Goal: Task Accomplishment & Management: Use online tool/utility

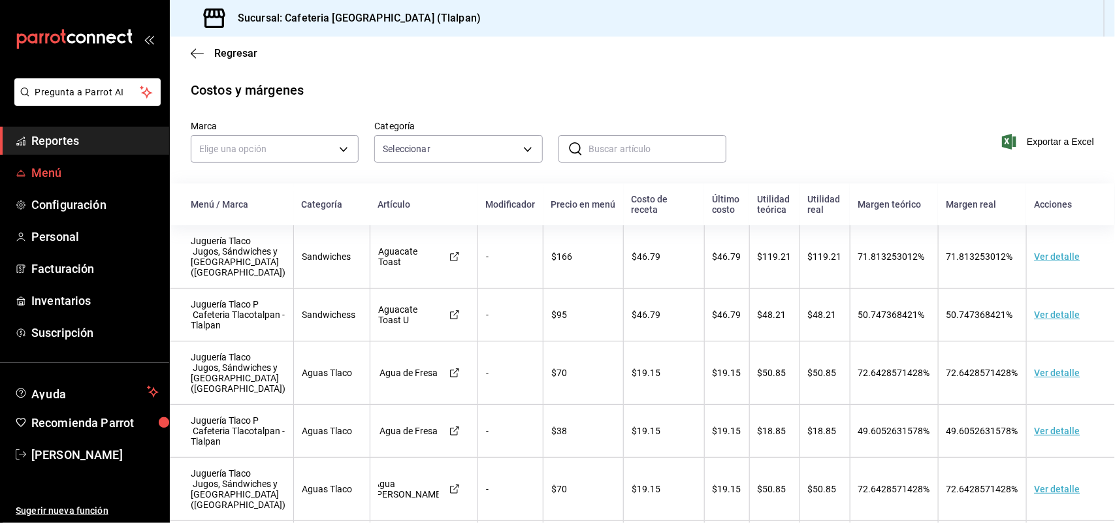
scroll to position [810, 0]
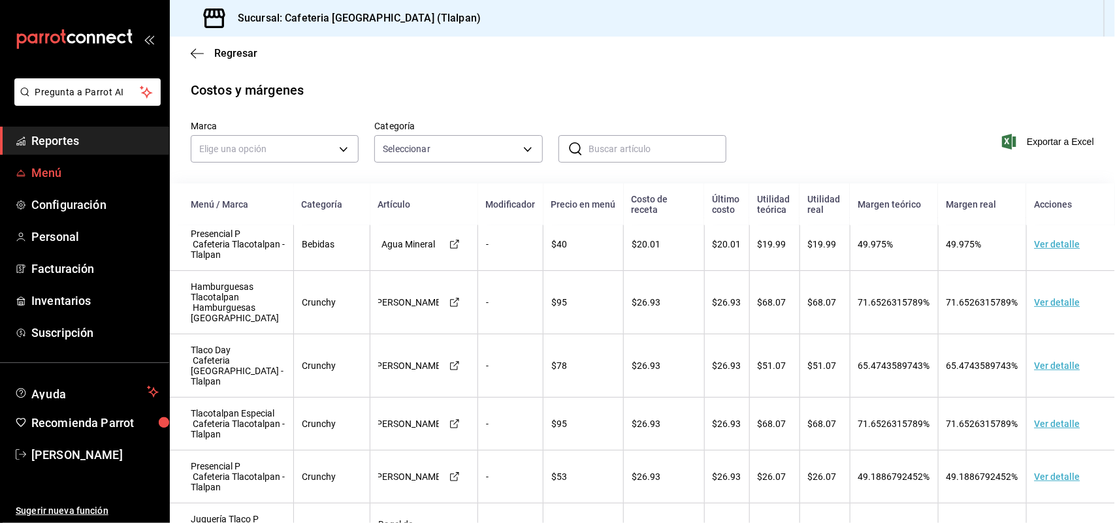
click at [67, 174] on span "Menú" at bounding box center [94, 173] width 127 height 18
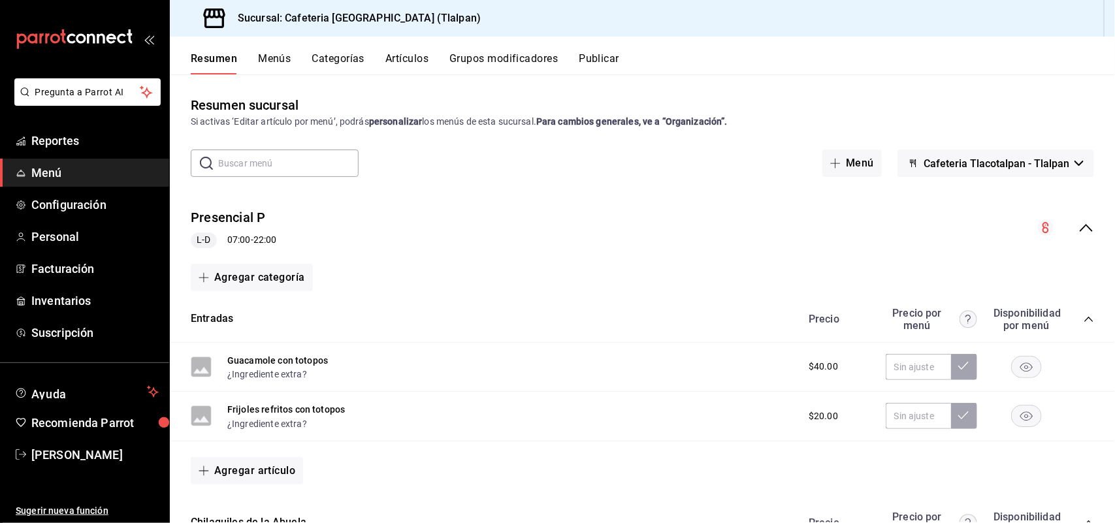
click at [599, 56] on button "Publicar" at bounding box center [599, 63] width 40 height 22
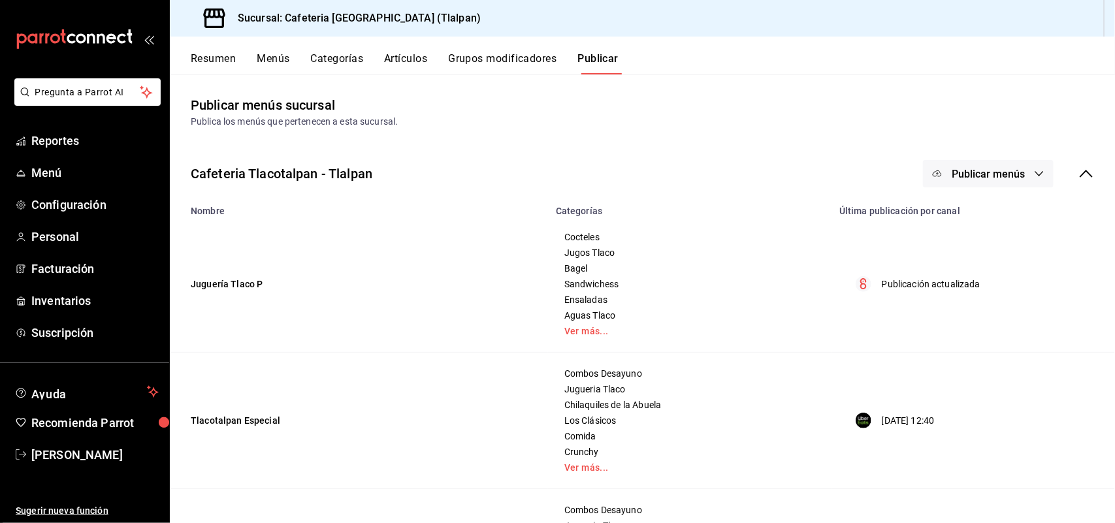
click at [988, 173] on span "Publicar menús" at bounding box center [987, 174] width 73 height 12
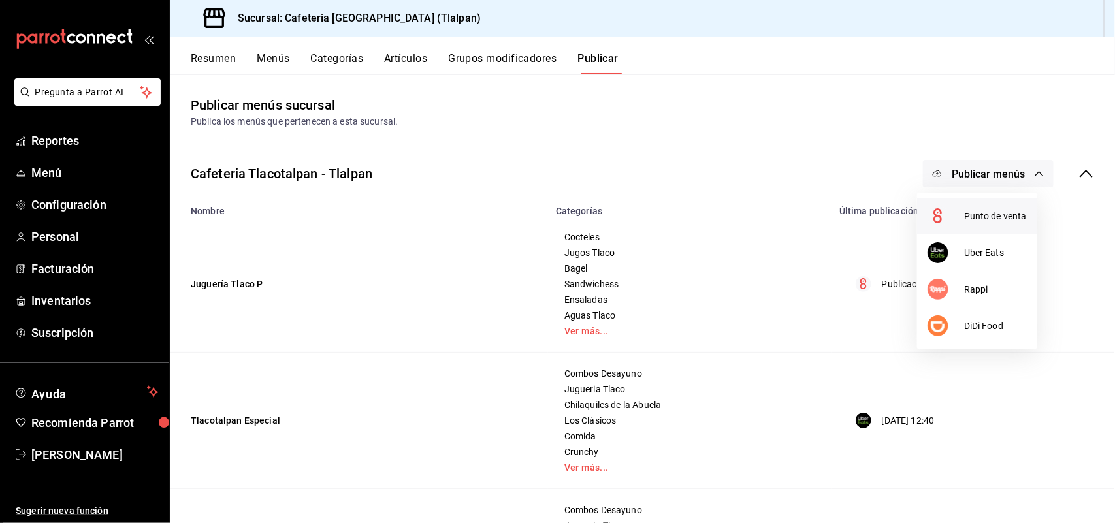
click at [982, 211] on span "Punto de venta" at bounding box center [995, 217] width 63 height 14
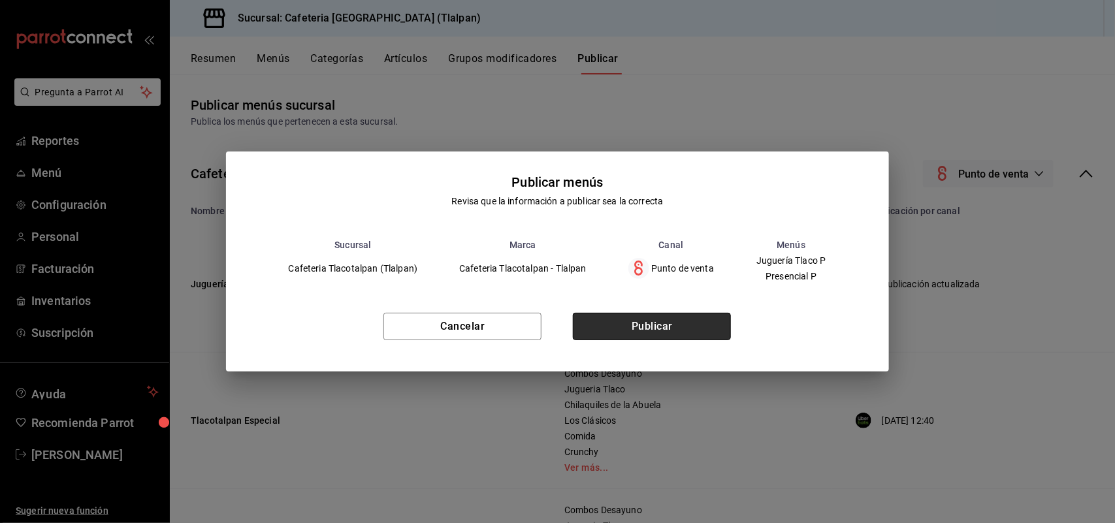
click at [634, 318] on button "Publicar" at bounding box center [652, 326] width 158 height 27
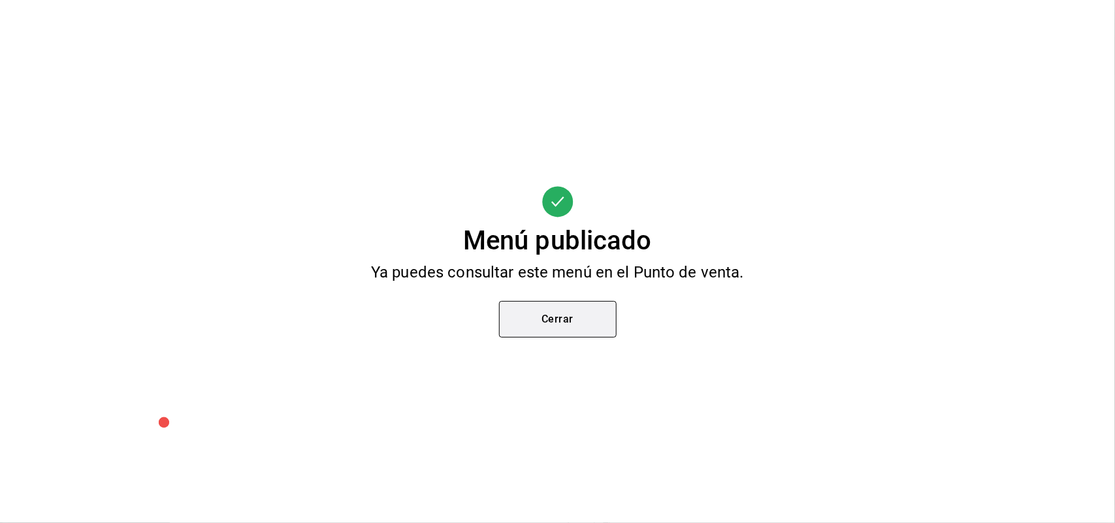
click at [557, 309] on button "Cerrar" at bounding box center [558, 319] width 118 height 37
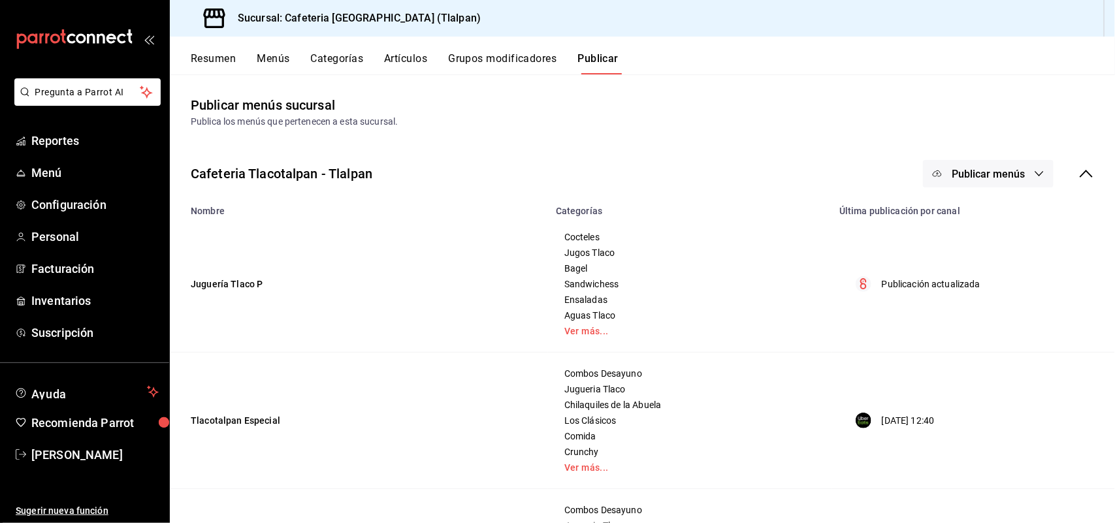
click at [983, 174] on span "Publicar menús" at bounding box center [987, 174] width 73 height 12
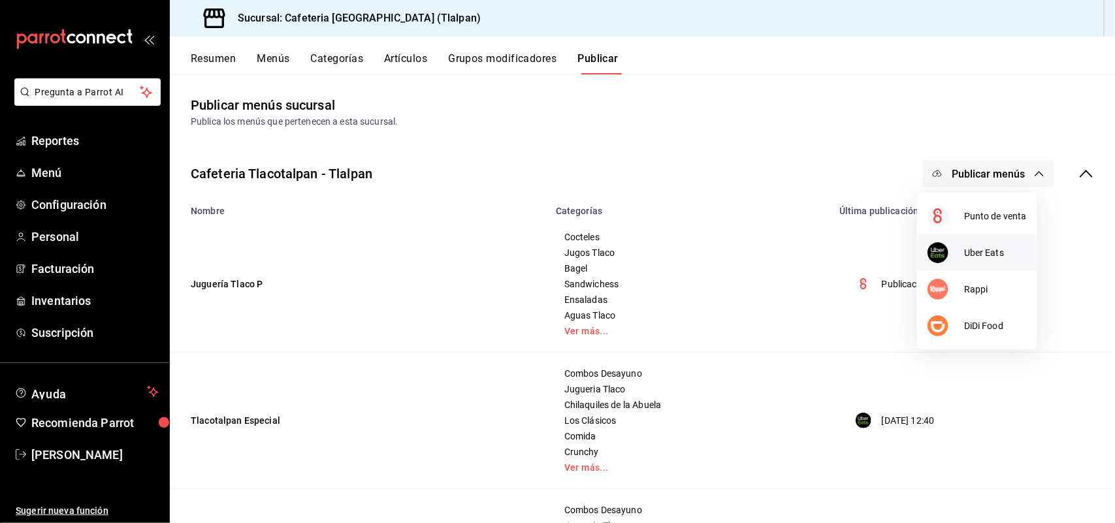
click at [977, 253] on span "Uber Eats" at bounding box center [995, 253] width 63 height 14
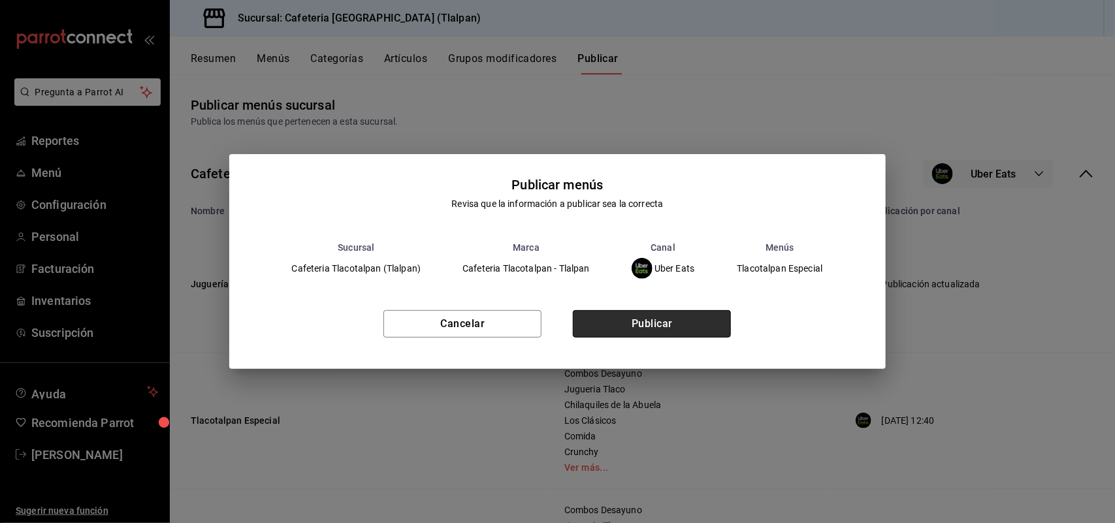
click at [650, 334] on button "Publicar" at bounding box center [652, 323] width 158 height 27
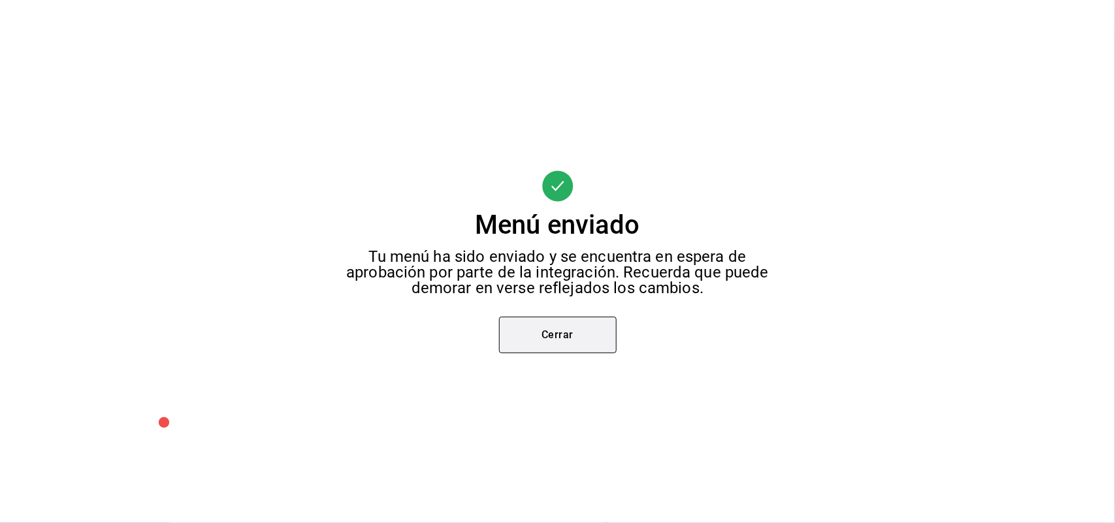
click at [556, 333] on button "Cerrar" at bounding box center [558, 335] width 118 height 37
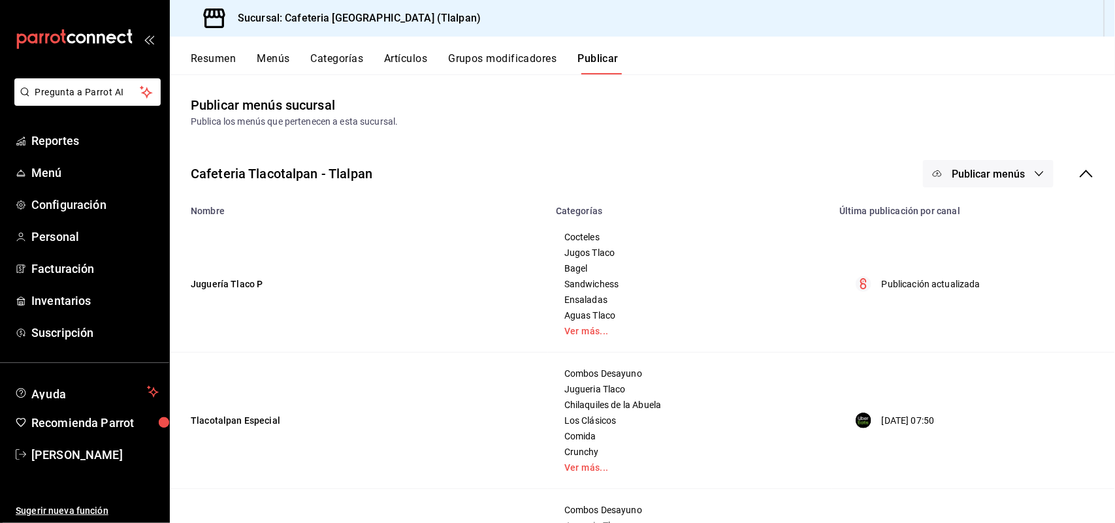
click at [1010, 177] on span "Publicar menús" at bounding box center [987, 174] width 73 height 12
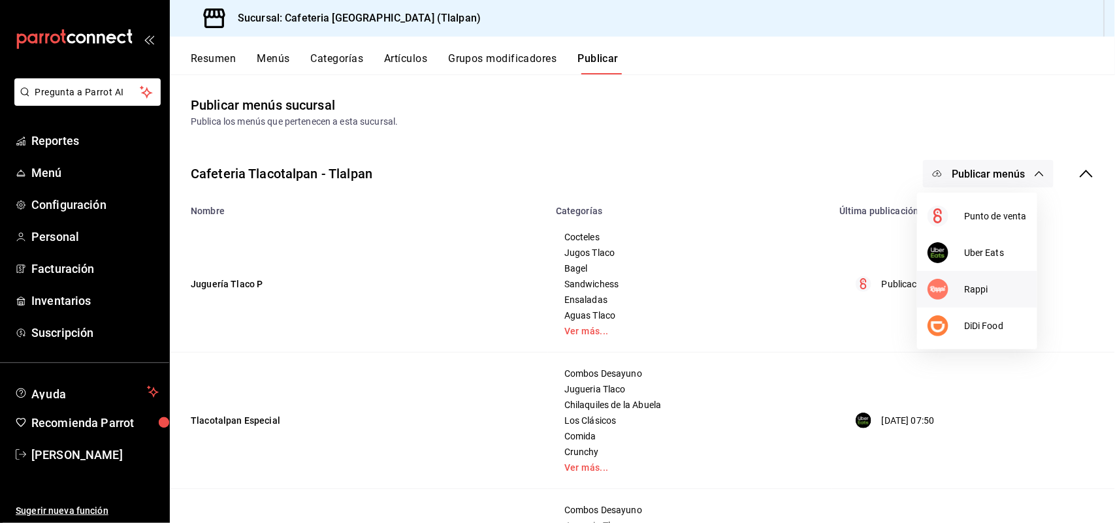
click at [978, 294] on span "Rappi" at bounding box center [995, 290] width 63 height 14
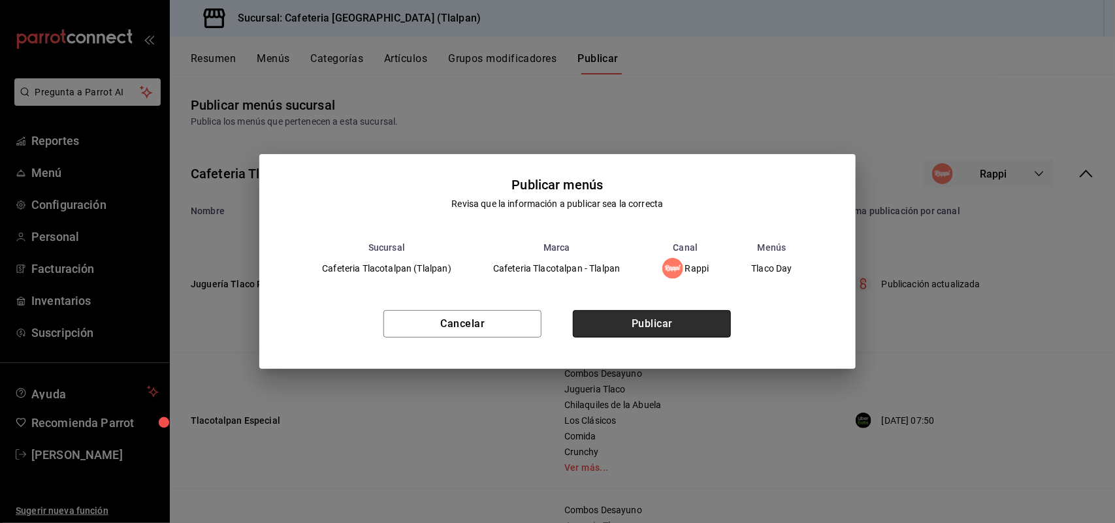
click at [690, 327] on button "Publicar" at bounding box center [652, 323] width 158 height 27
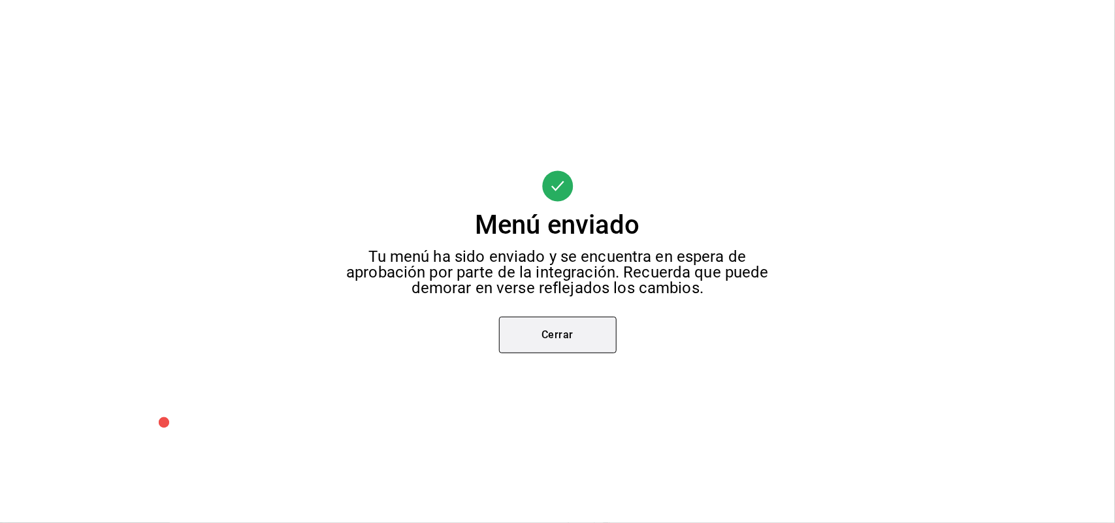
click at [556, 344] on button "Cerrar" at bounding box center [558, 335] width 118 height 37
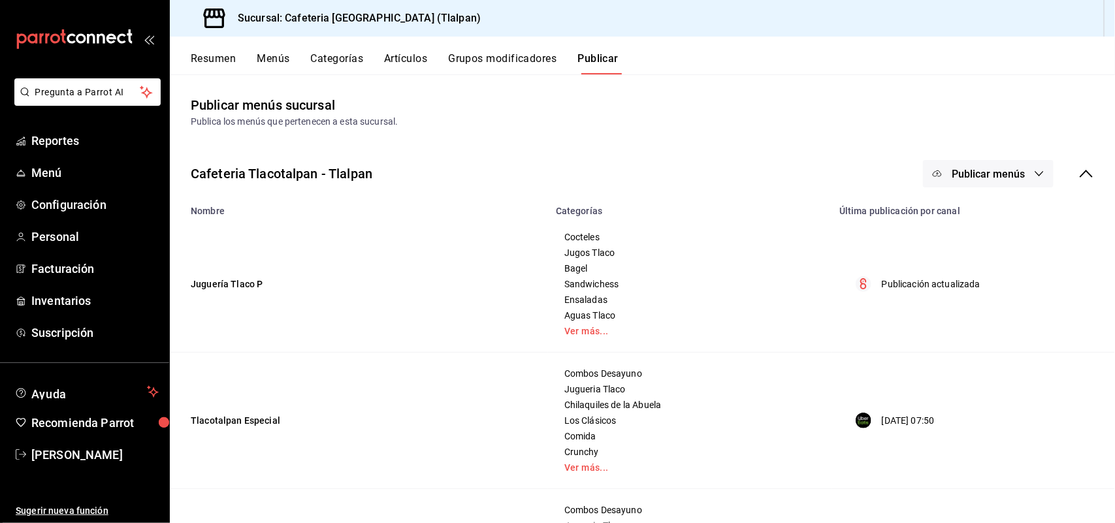
click at [987, 168] on span "Publicar menús" at bounding box center [987, 174] width 73 height 12
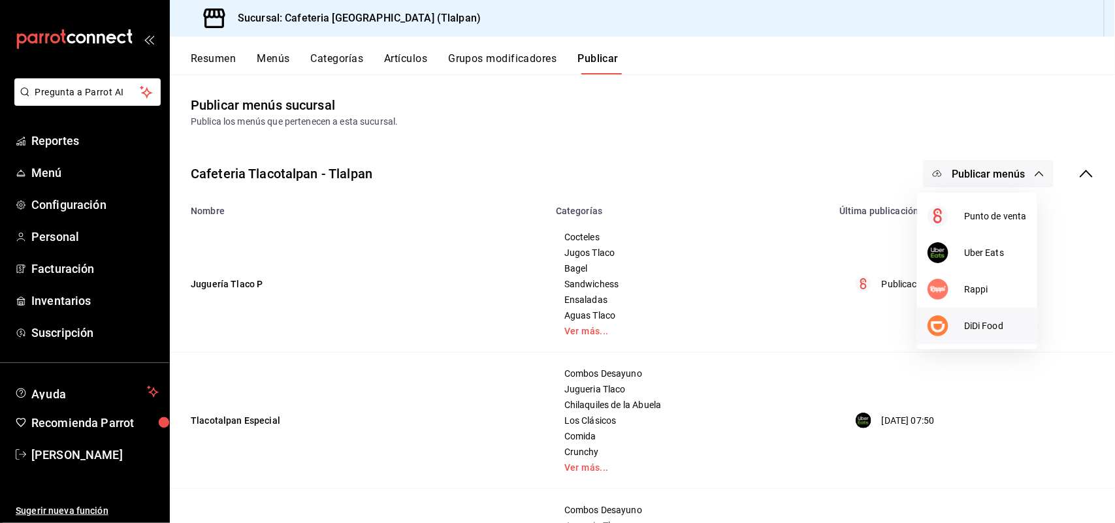
click at [964, 328] on span "DiDi Food" at bounding box center [995, 326] width 63 height 14
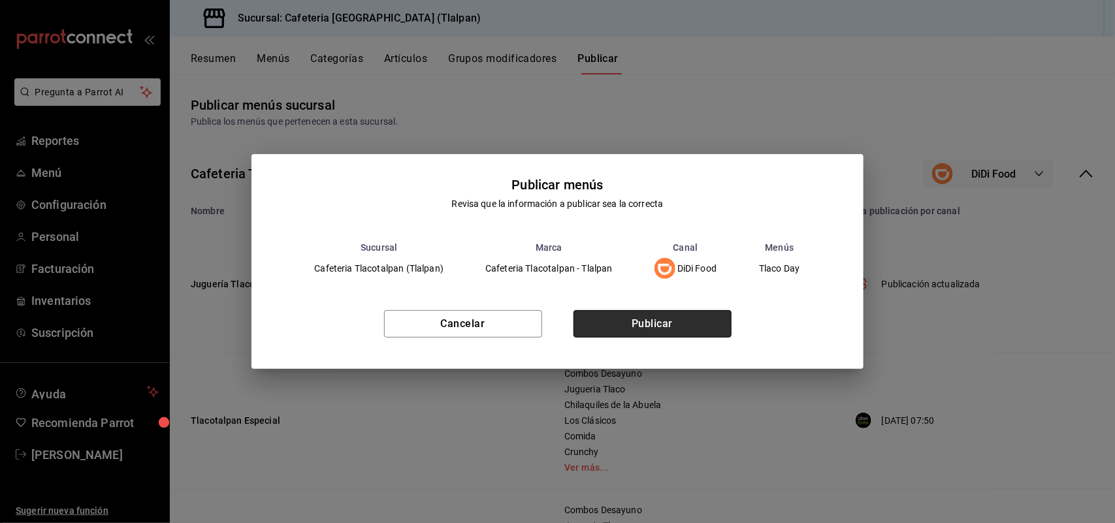
click at [714, 317] on button "Publicar" at bounding box center [652, 323] width 158 height 27
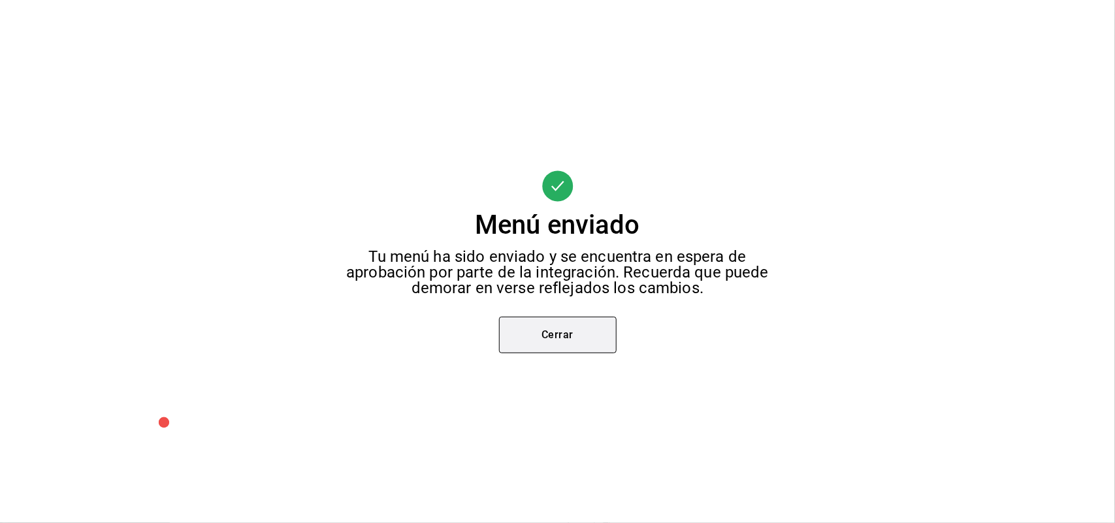
click at [577, 337] on button "Cerrar" at bounding box center [558, 335] width 118 height 37
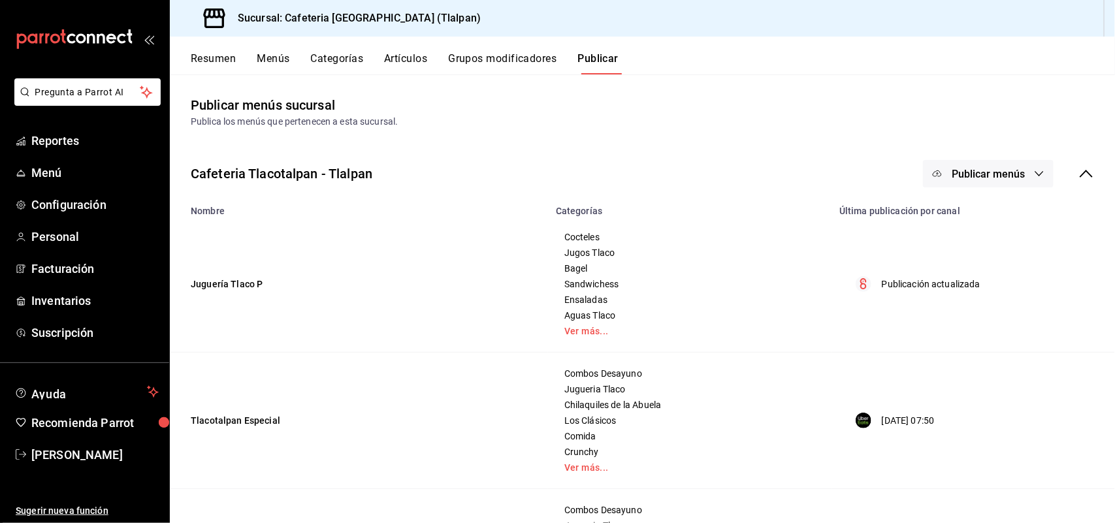
click at [962, 180] on span "Publicar menús" at bounding box center [987, 174] width 73 height 12
click at [948, 397] on div at bounding box center [557, 261] width 1115 height 523
click at [1081, 175] on icon at bounding box center [1086, 174] width 16 height 16
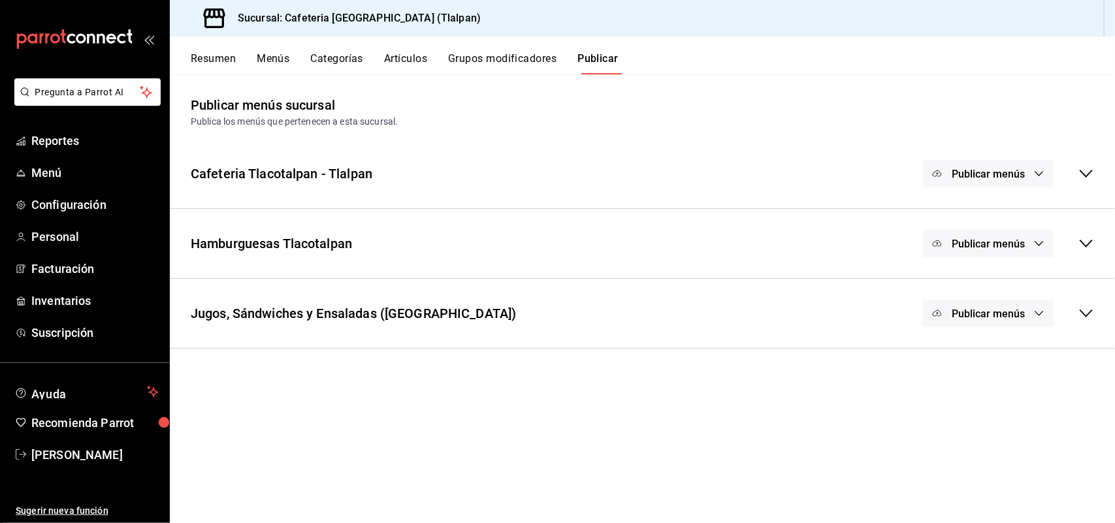
click at [1004, 247] on span "Publicar menús" at bounding box center [987, 244] width 73 height 12
click at [997, 296] on li "Uber Eats" at bounding box center [988, 286] width 97 height 37
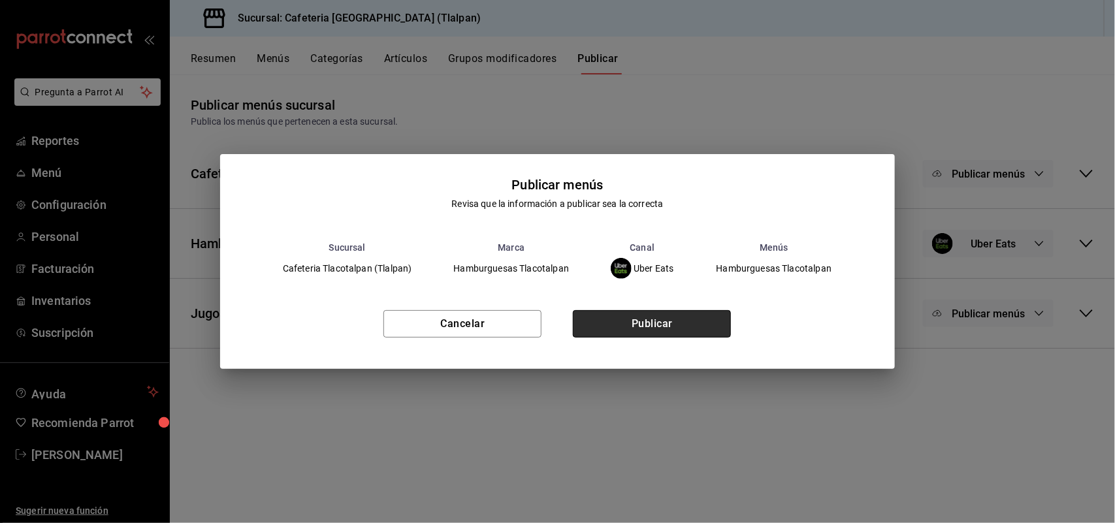
click at [701, 315] on button "Publicar" at bounding box center [652, 323] width 158 height 27
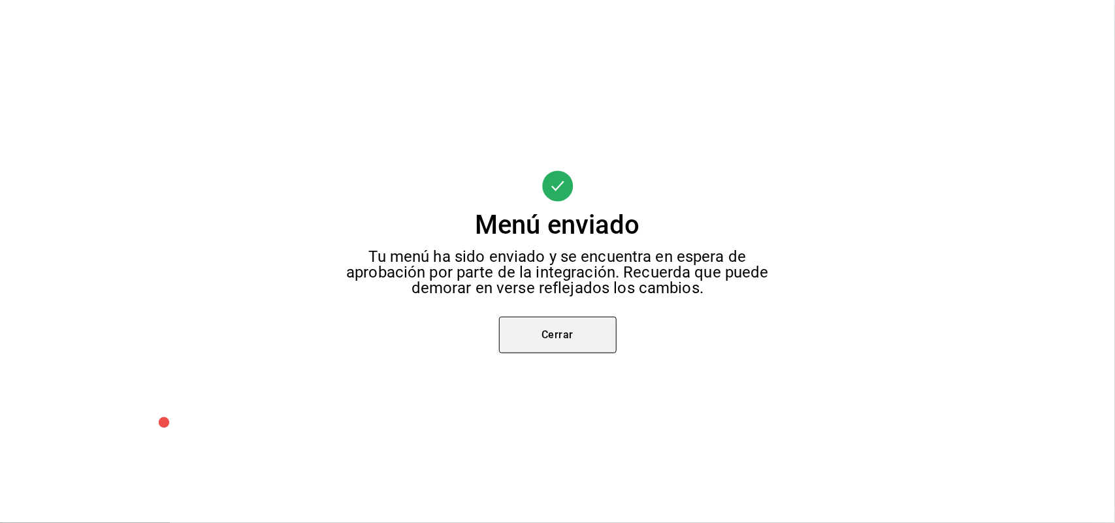
click at [553, 333] on button "Cerrar" at bounding box center [558, 335] width 118 height 37
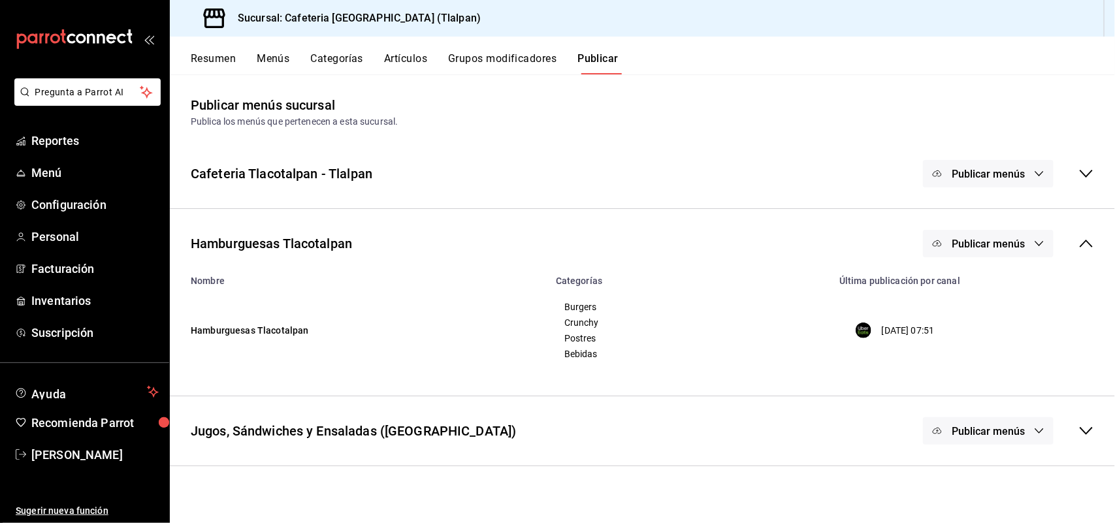
click at [1001, 425] on span "Publicar menús" at bounding box center [987, 431] width 73 height 12
click at [988, 455] on span "Punto de venta" at bounding box center [1007, 458] width 63 height 14
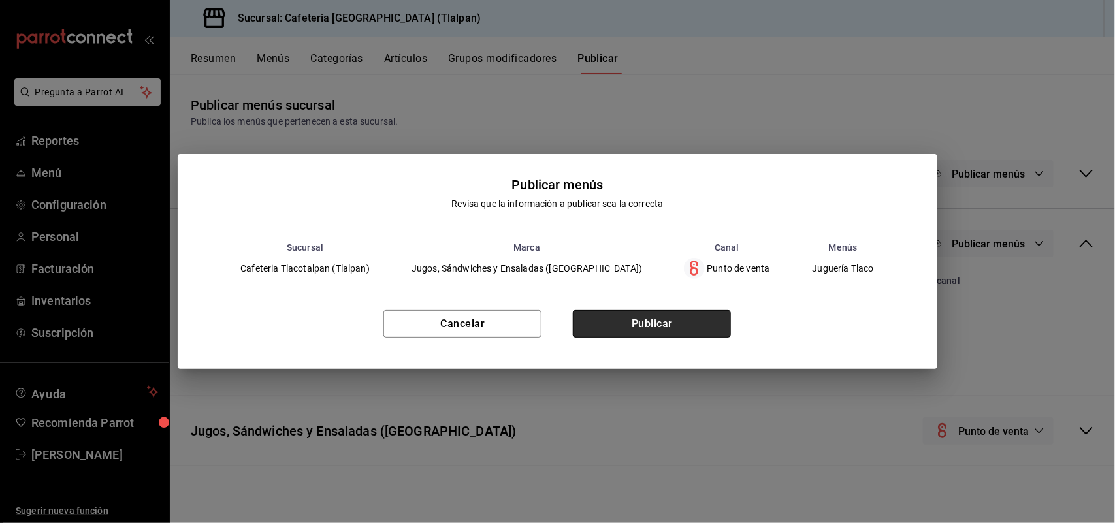
click at [645, 315] on button "Publicar" at bounding box center [652, 323] width 158 height 27
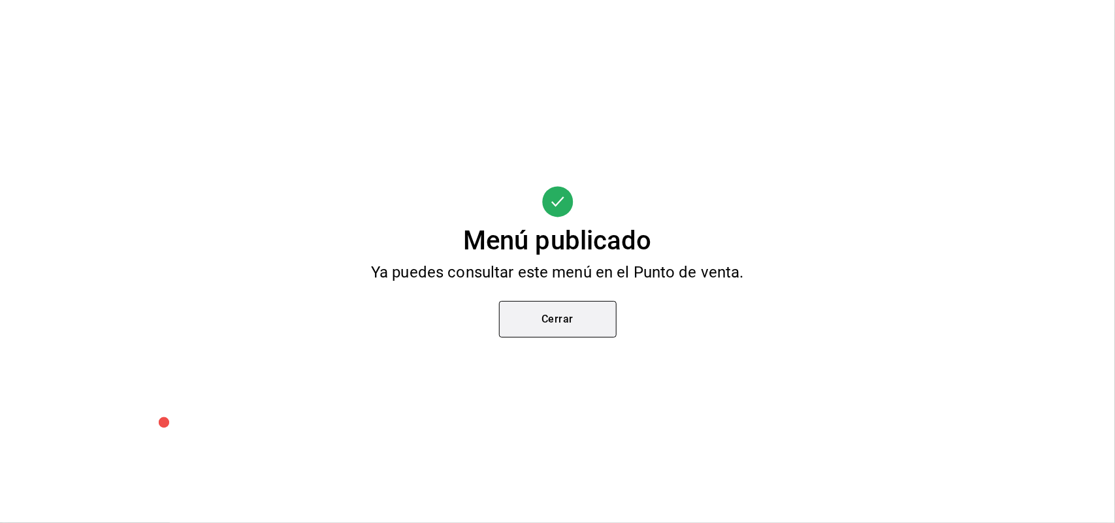
click at [562, 315] on button "Cerrar" at bounding box center [558, 319] width 118 height 37
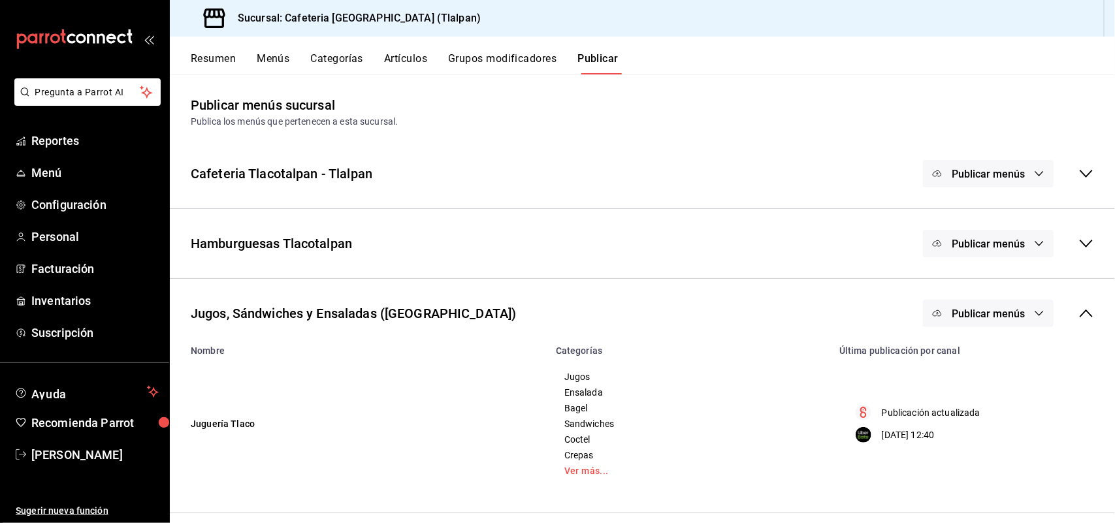
click at [994, 317] on span "Publicar menús" at bounding box center [987, 314] width 73 height 12
click at [973, 392] on div at bounding box center [957, 392] width 37 height 21
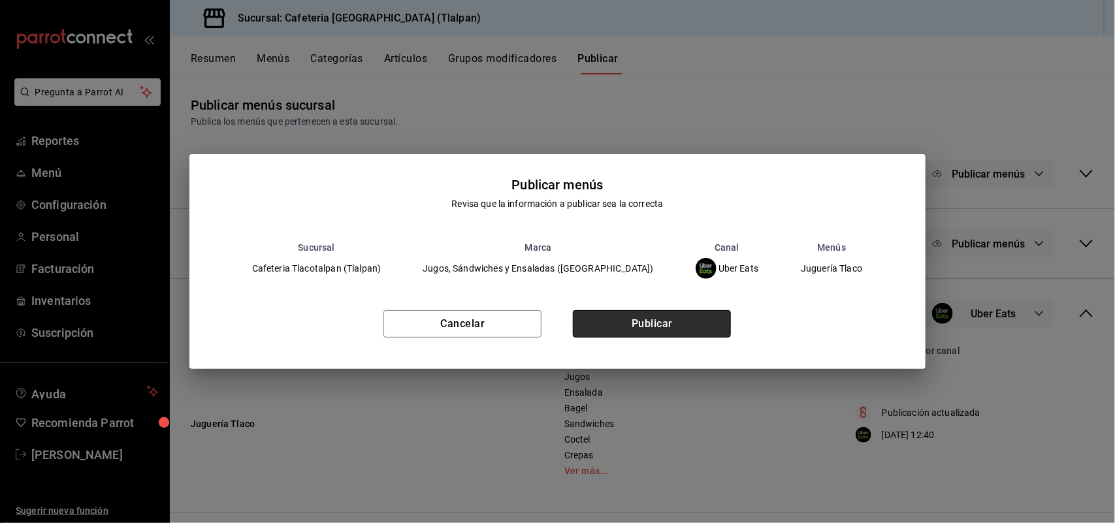
click at [664, 323] on button "Publicar" at bounding box center [652, 323] width 158 height 27
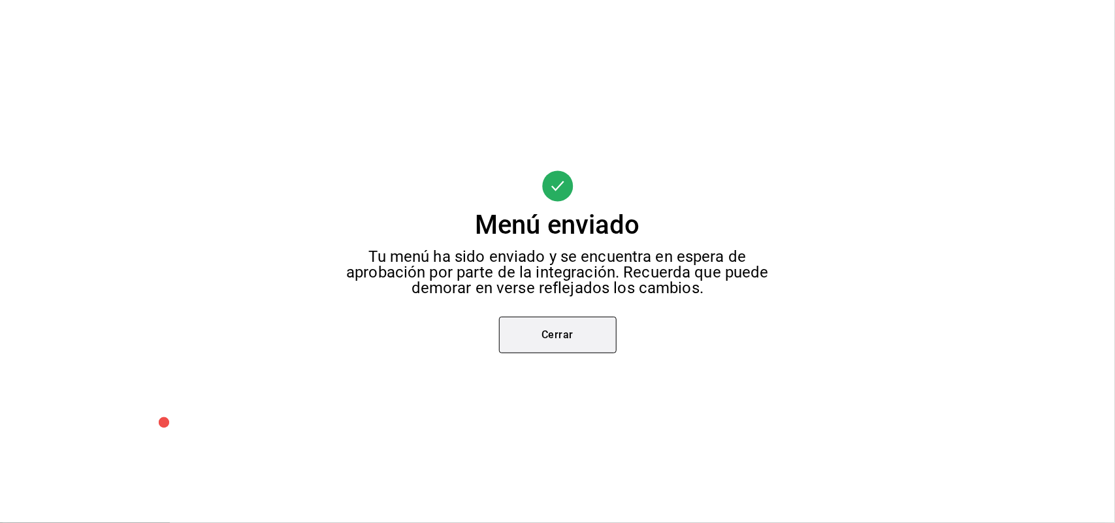
click at [557, 337] on button "Cerrar" at bounding box center [558, 335] width 118 height 37
